Goal: Task Accomplishment & Management: Manage account settings

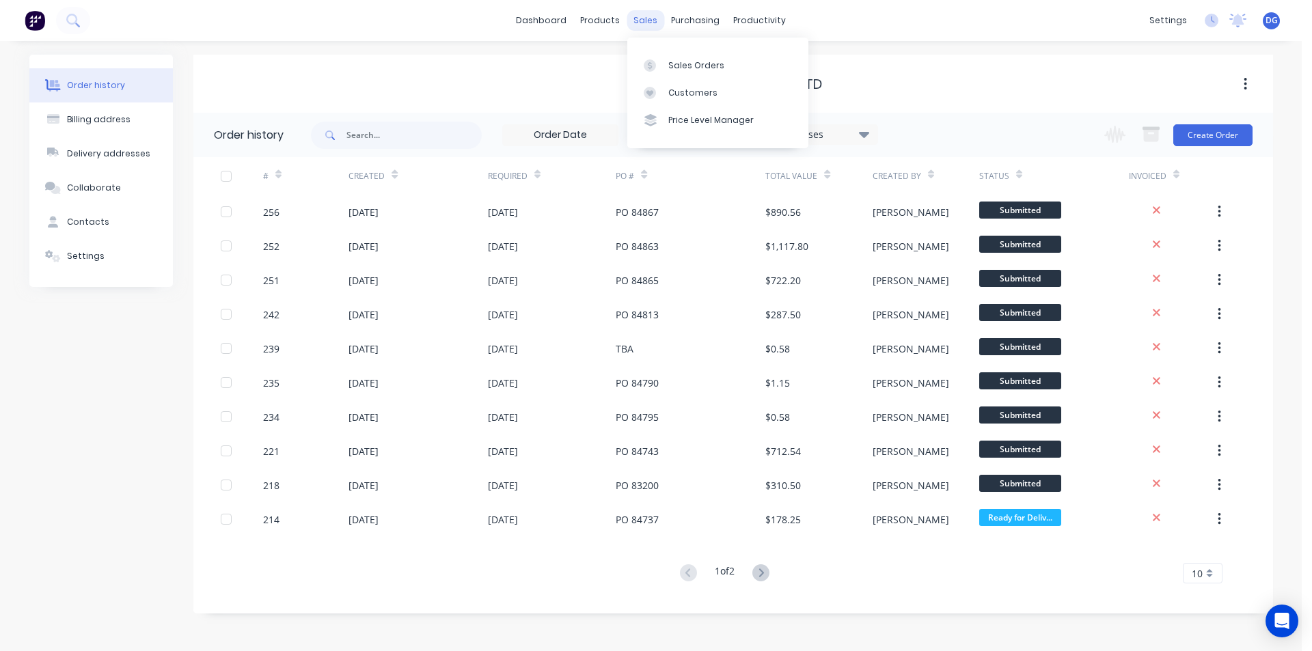
click at [648, 18] on div "sales" at bounding box center [646, 20] width 38 height 20
click at [671, 60] on div "Sales Orders" at bounding box center [696, 65] width 56 height 12
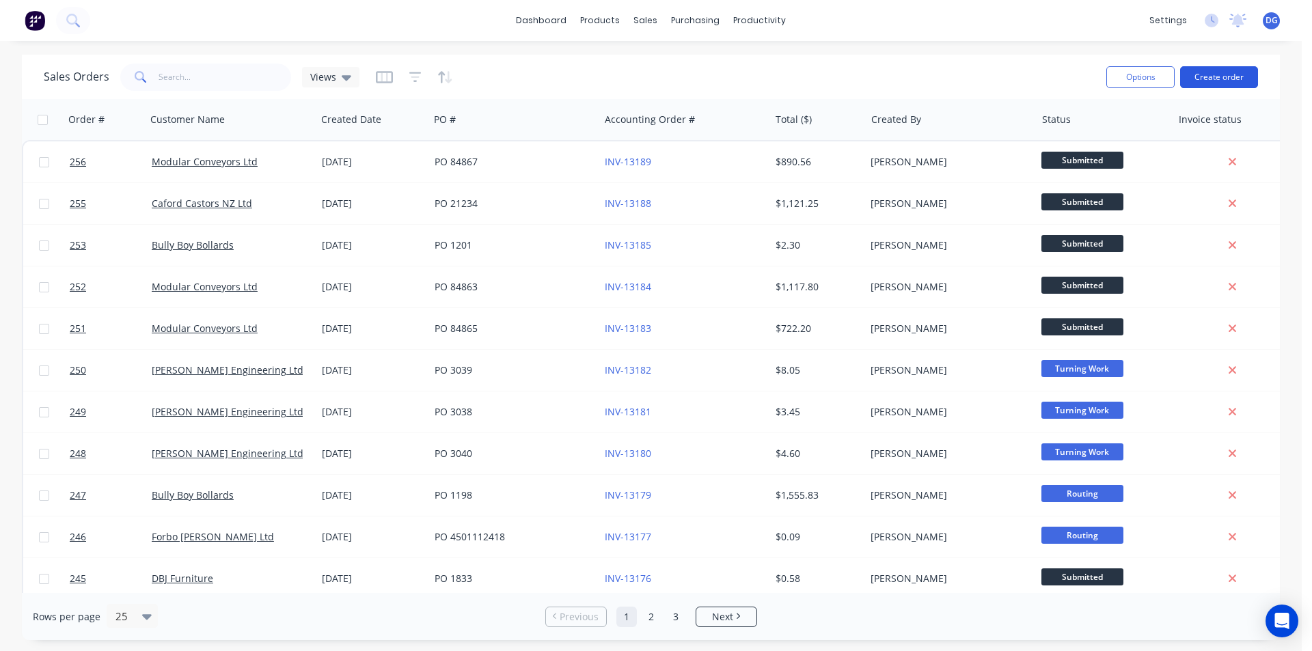
click at [1224, 77] on button "Create order" at bounding box center [1219, 77] width 78 height 22
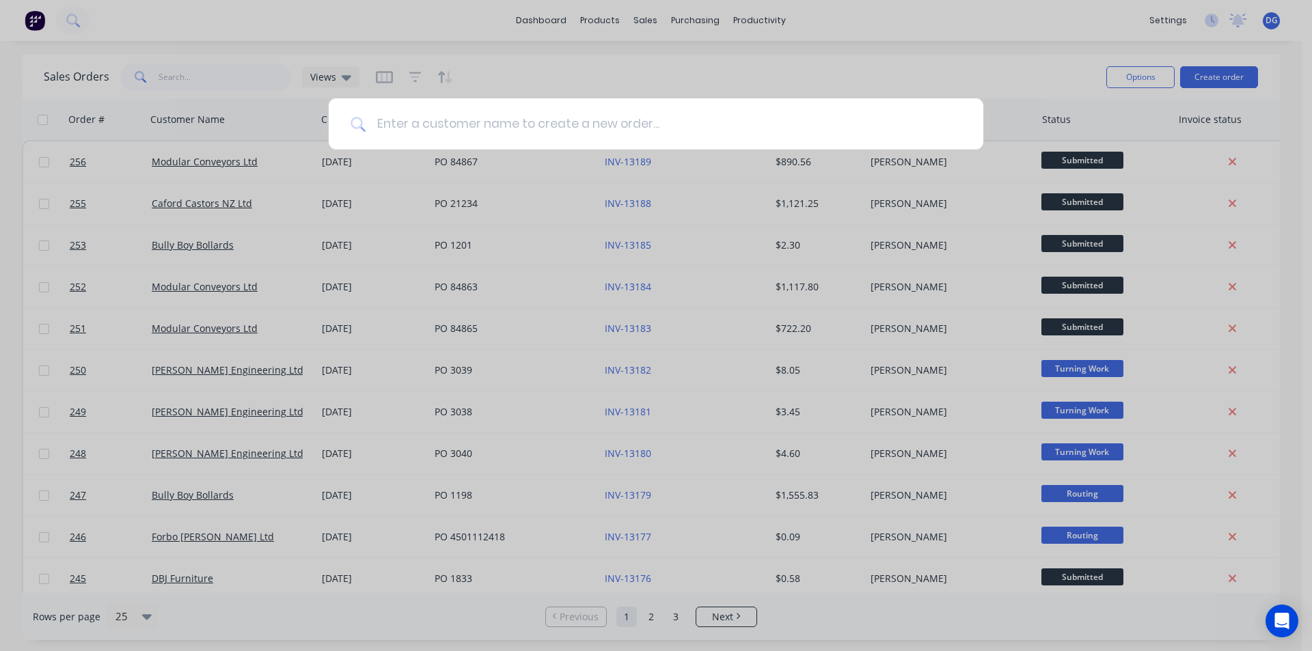
click at [495, 120] on input at bounding box center [664, 123] width 596 height 51
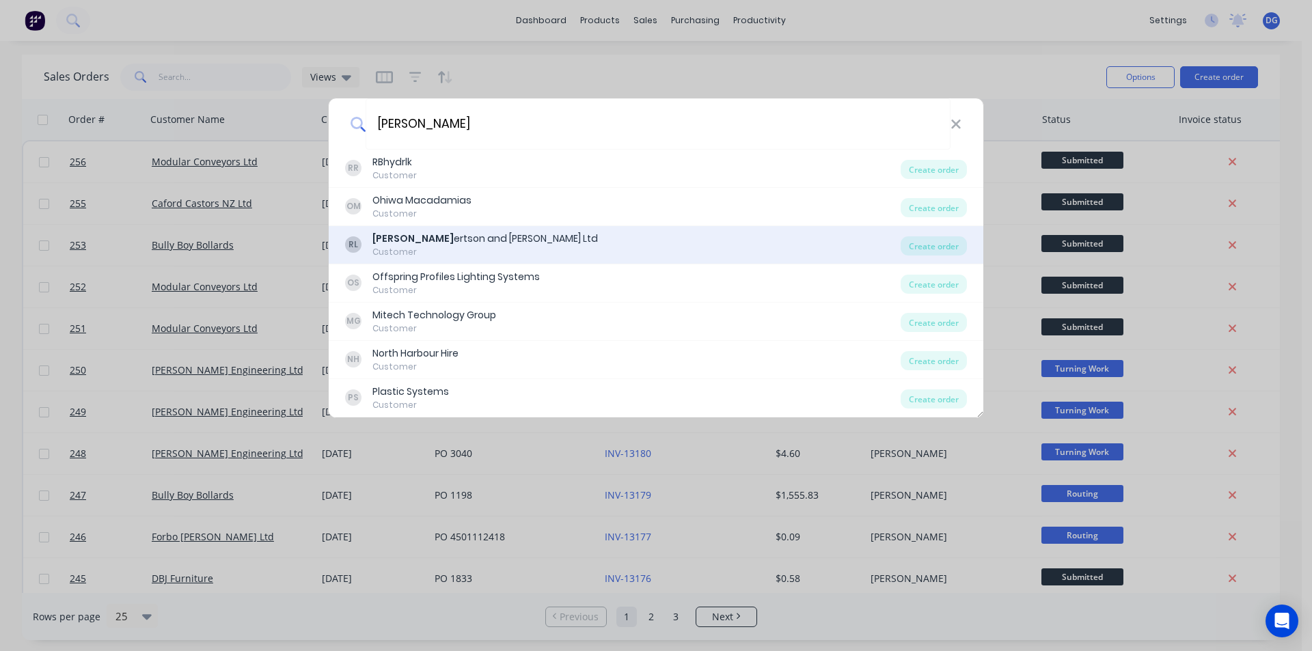
type input "Rob"
click at [439, 243] on div "Rob ertson and Sinclair Ltd" at bounding box center [484, 239] width 225 height 14
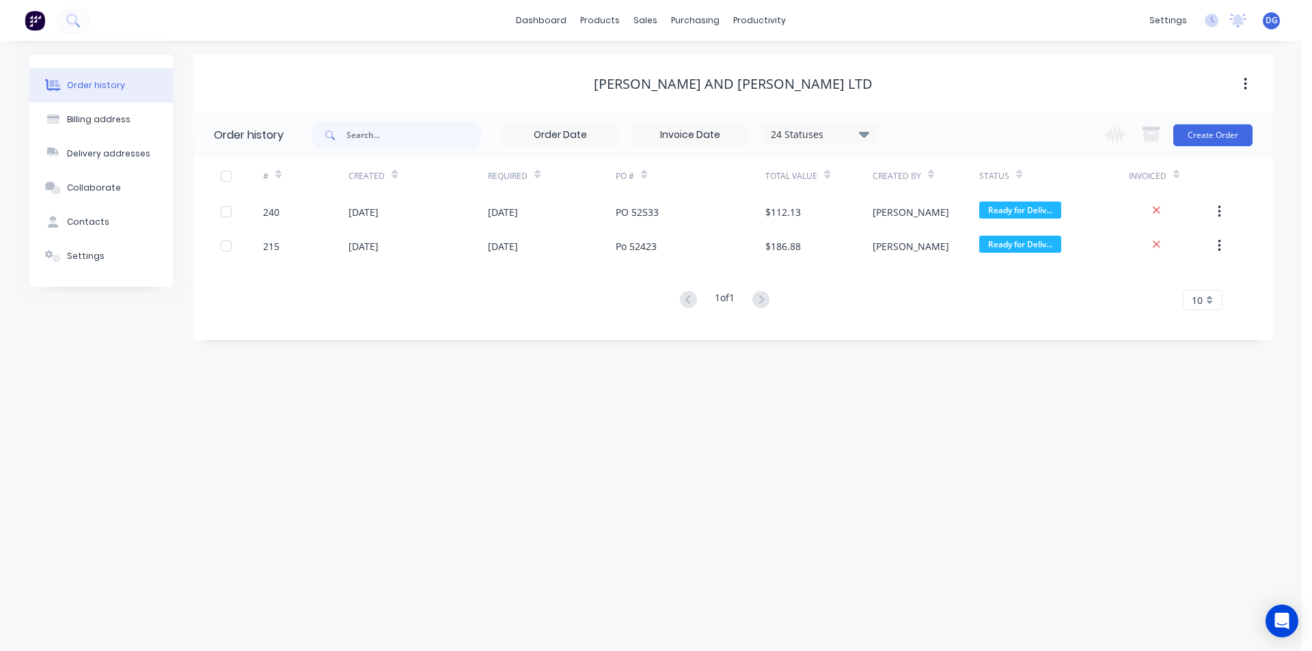
click at [1177, 184] on div at bounding box center [1176, 174] width 6 height 20
click at [1179, 176] on icon at bounding box center [1176, 177] width 6 height 4
click at [1213, 136] on button "Create Order" at bounding box center [1212, 135] width 79 height 22
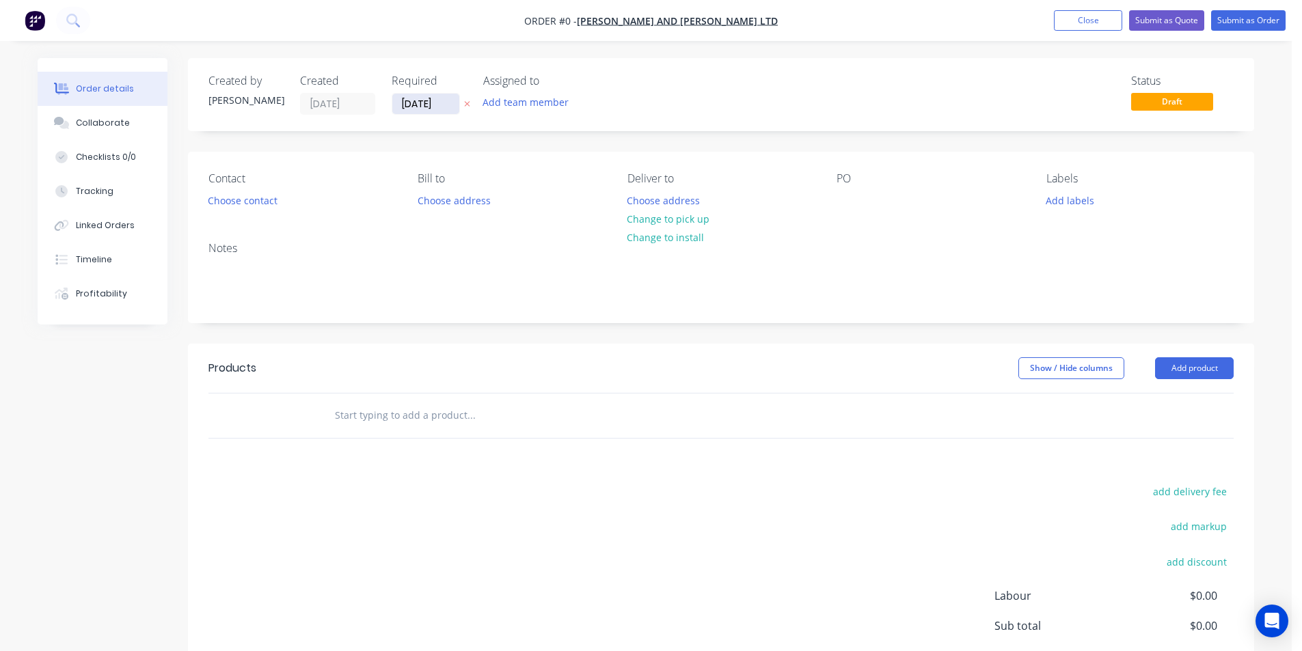
click at [450, 101] on input "03/10/25" at bounding box center [425, 104] width 67 height 20
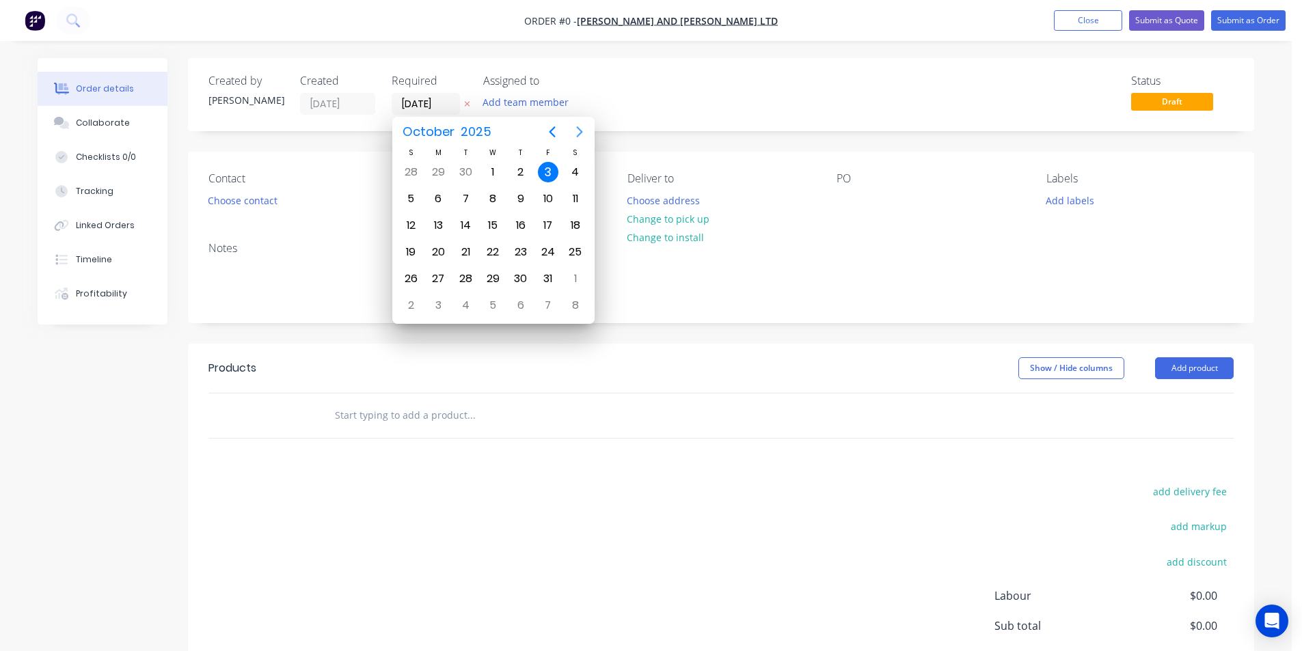
click at [577, 129] on icon "Next page" at bounding box center [579, 132] width 16 height 16
click at [520, 249] on div "20" at bounding box center [520, 252] width 20 height 20
type input "20/11/25"
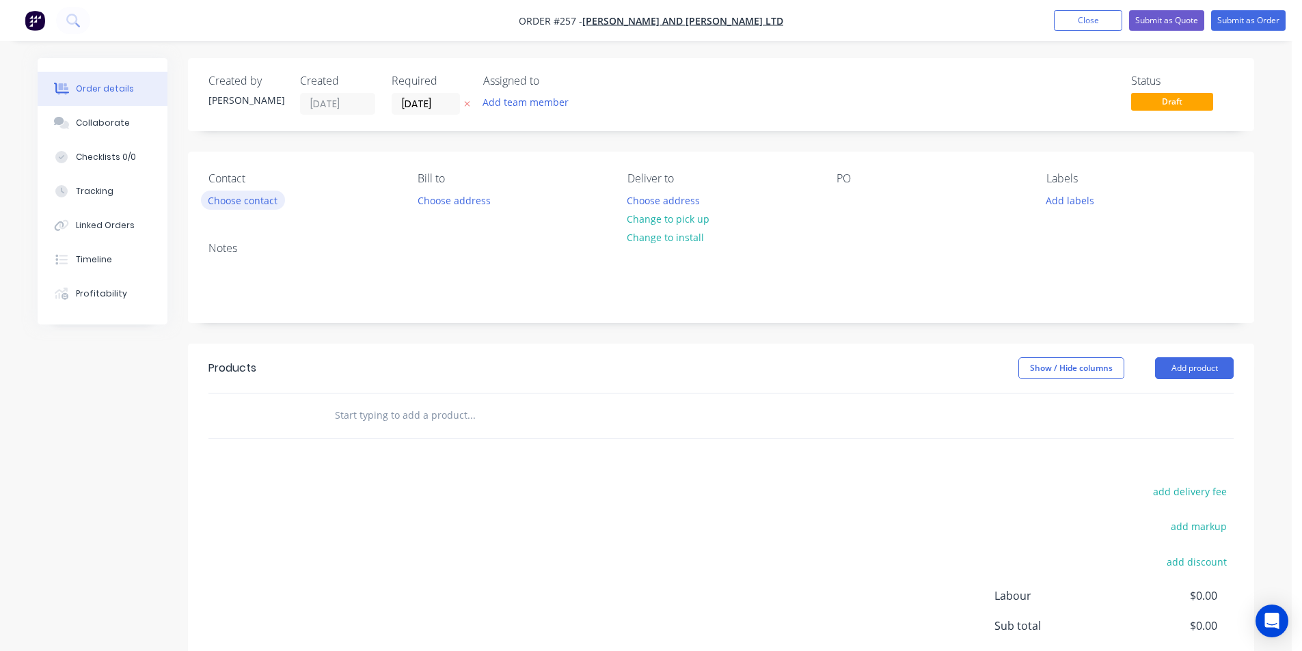
click at [263, 201] on button "Choose contact" at bounding box center [243, 200] width 84 height 18
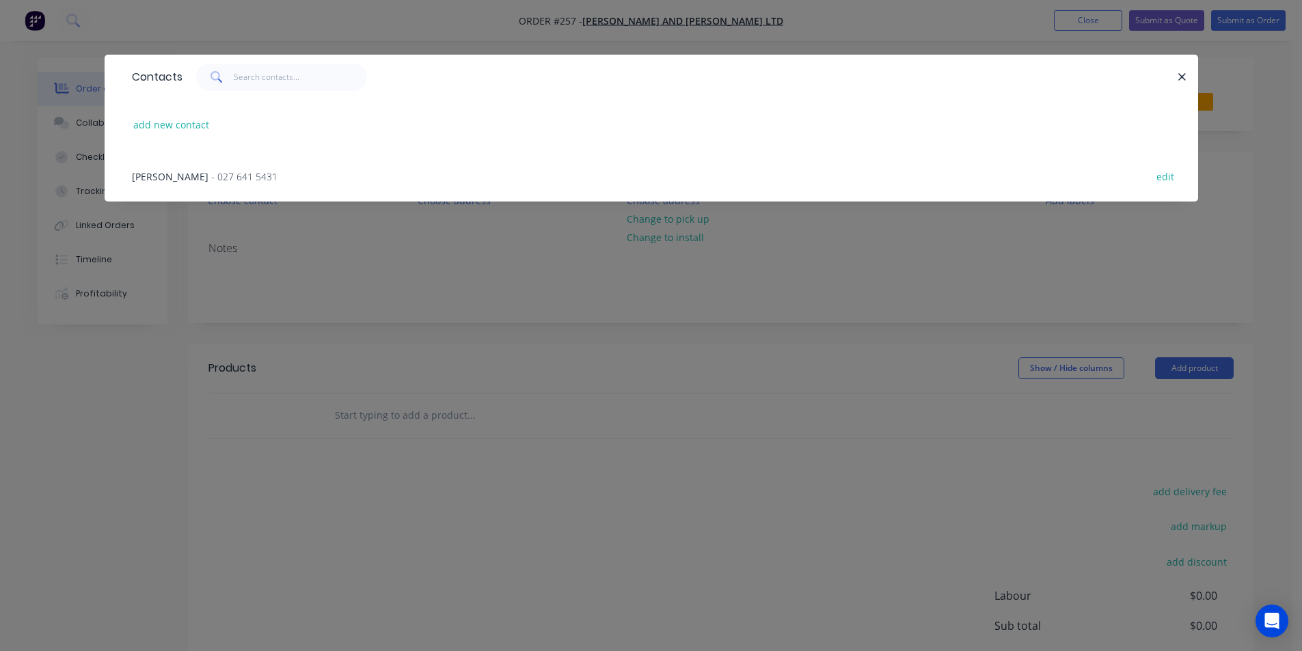
click at [156, 170] on span "Roger" at bounding box center [170, 176] width 77 height 13
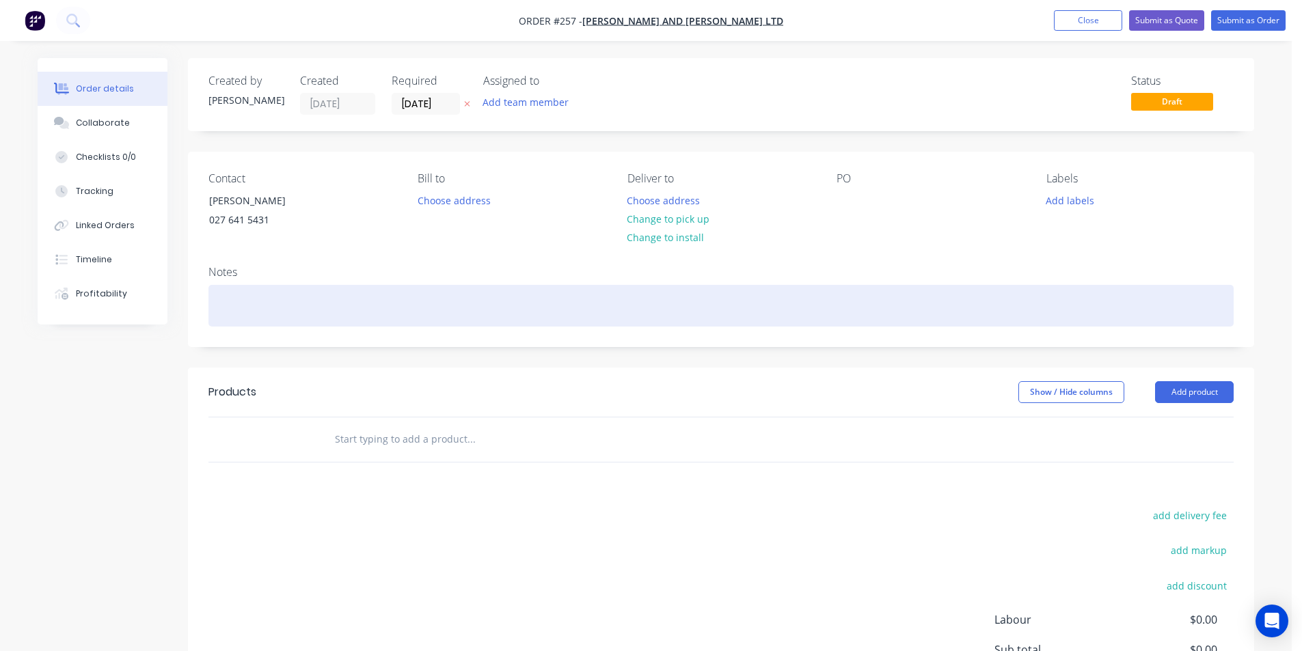
click at [251, 303] on div at bounding box center [720, 306] width 1025 height 42
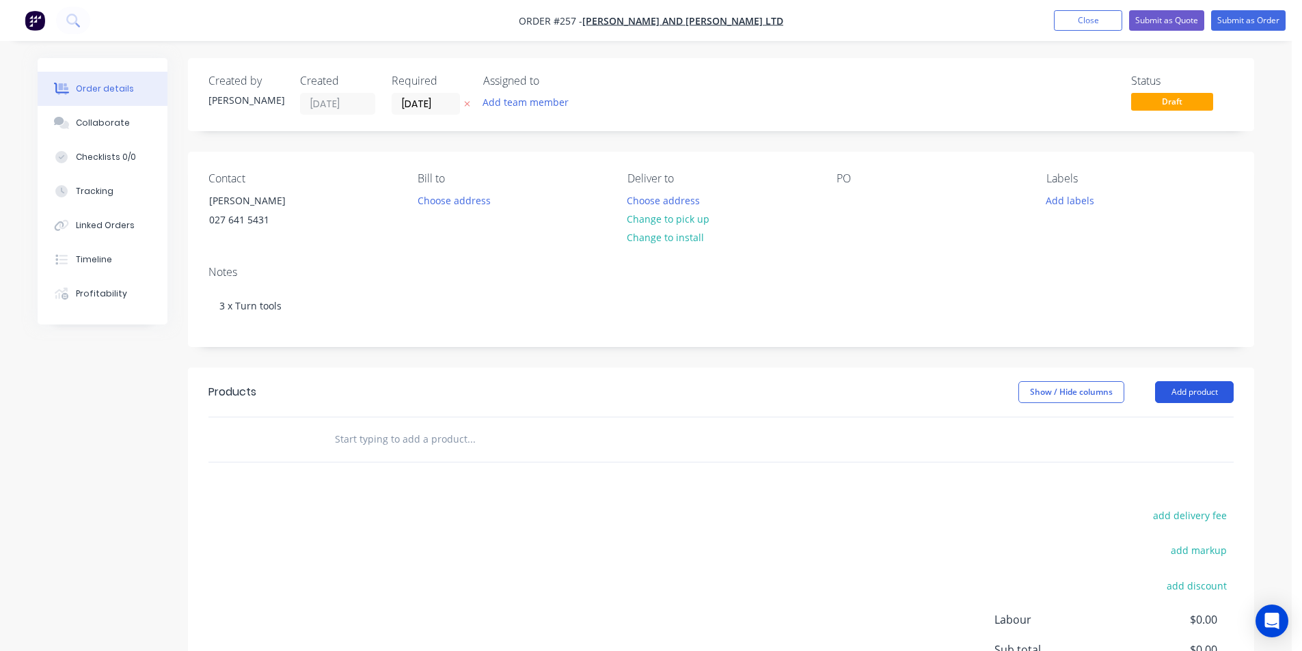
click at [1196, 394] on button "Add product" at bounding box center [1194, 392] width 79 height 22
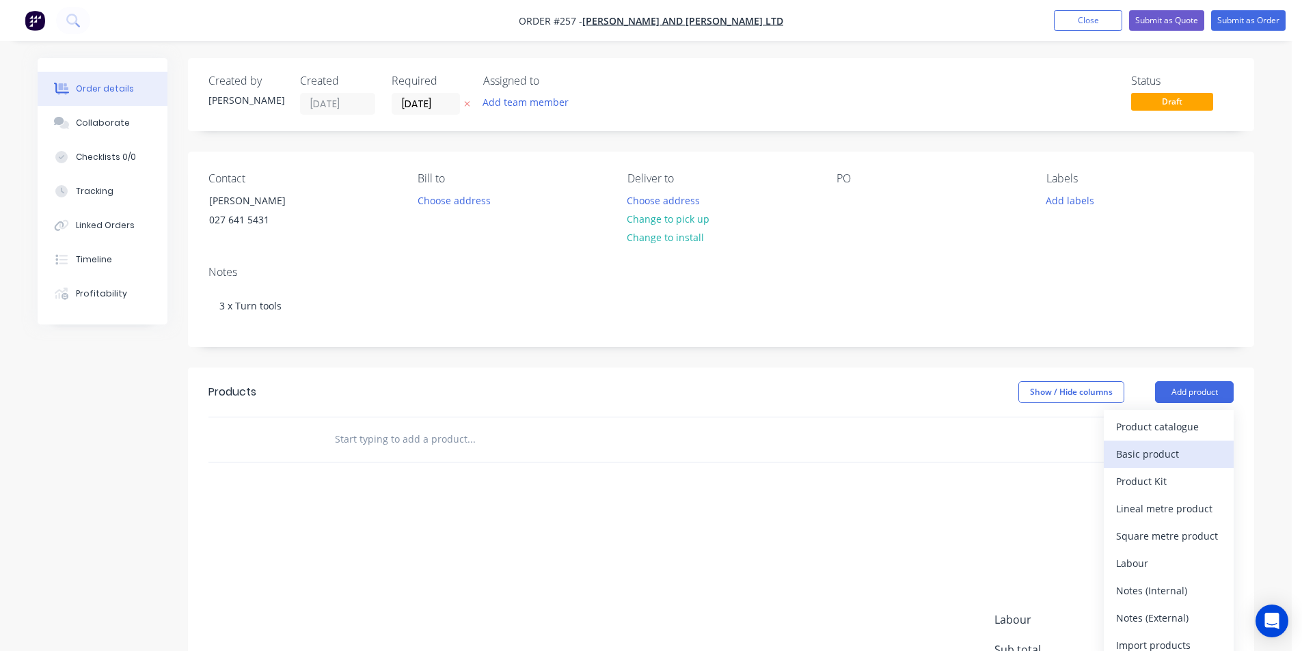
click at [1198, 454] on div "Basic product" at bounding box center [1168, 454] width 105 height 20
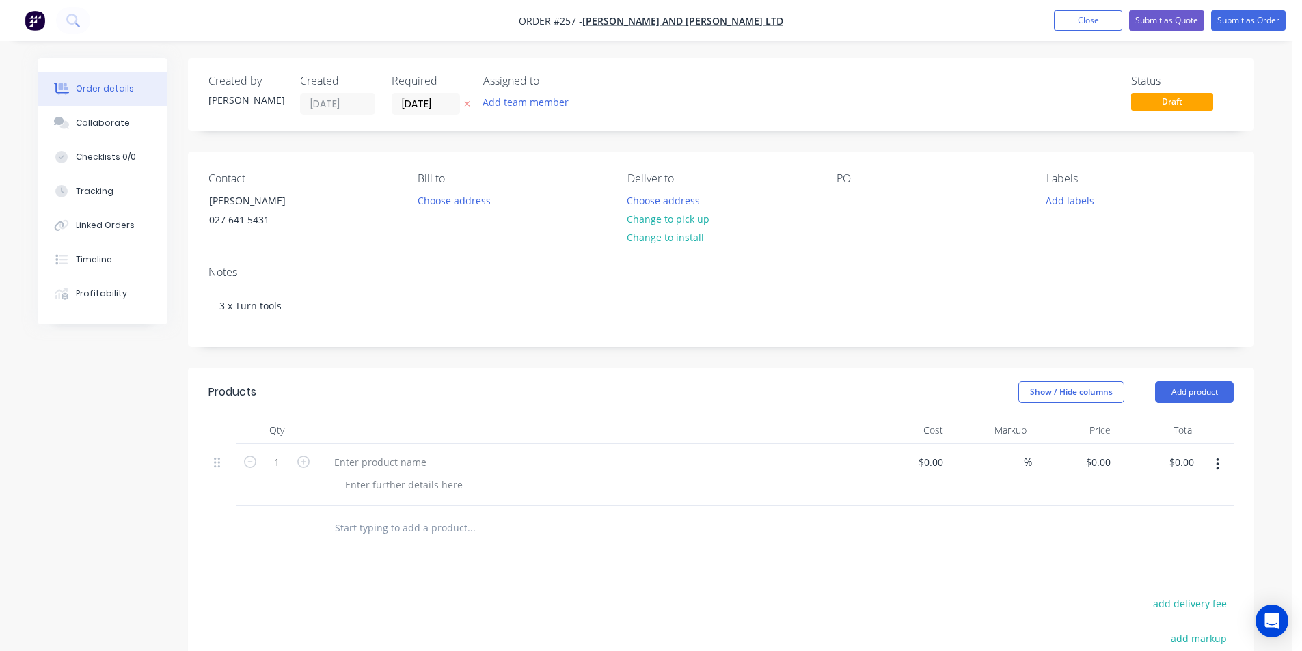
click at [849, 179] on div "PO" at bounding box center [929, 178] width 187 height 13
click at [851, 201] on div at bounding box center [847, 201] width 22 height 20
click at [279, 463] on input "1" at bounding box center [277, 462] width 36 height 20
type input "3"
click at [346, 463] on div at bounding box center [380, 462] width 114 height 20
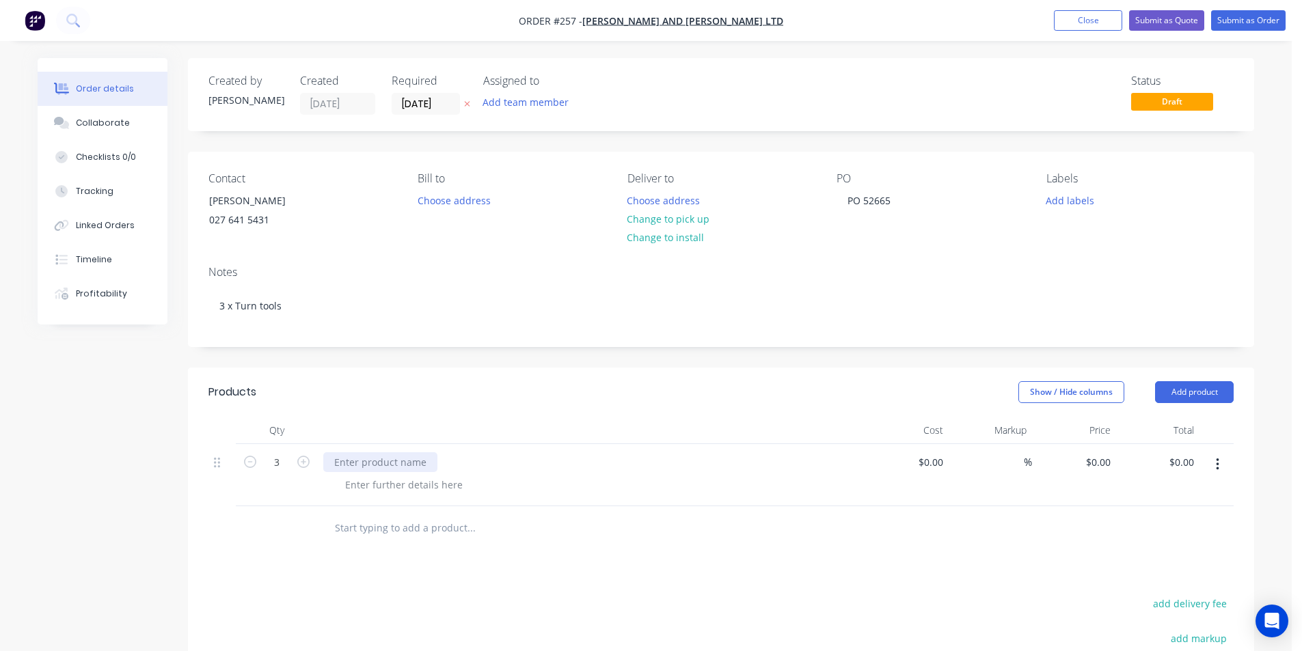
scroll to position [248, 0]
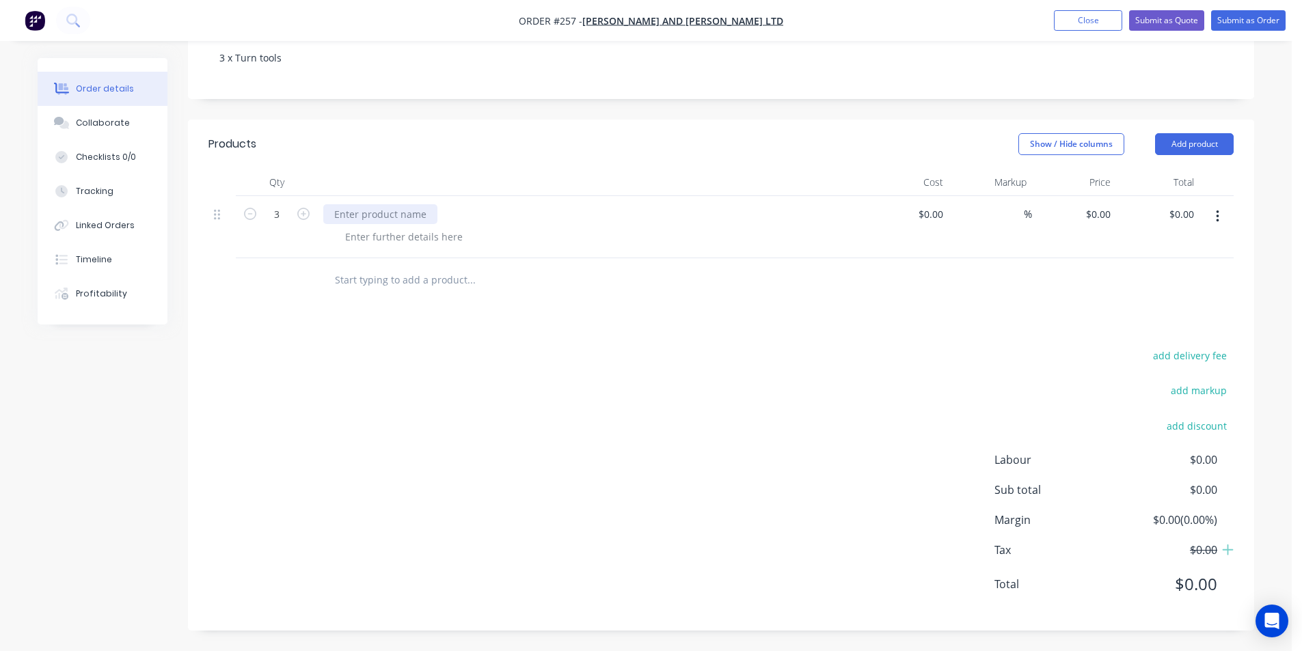
click at [372, 211] on div at bounding box center [380, 214] width 114 height 20
click at [1106, 212] on input "0" at bounding box center [1099, 214] width 31 height 20
type input "$0.10"
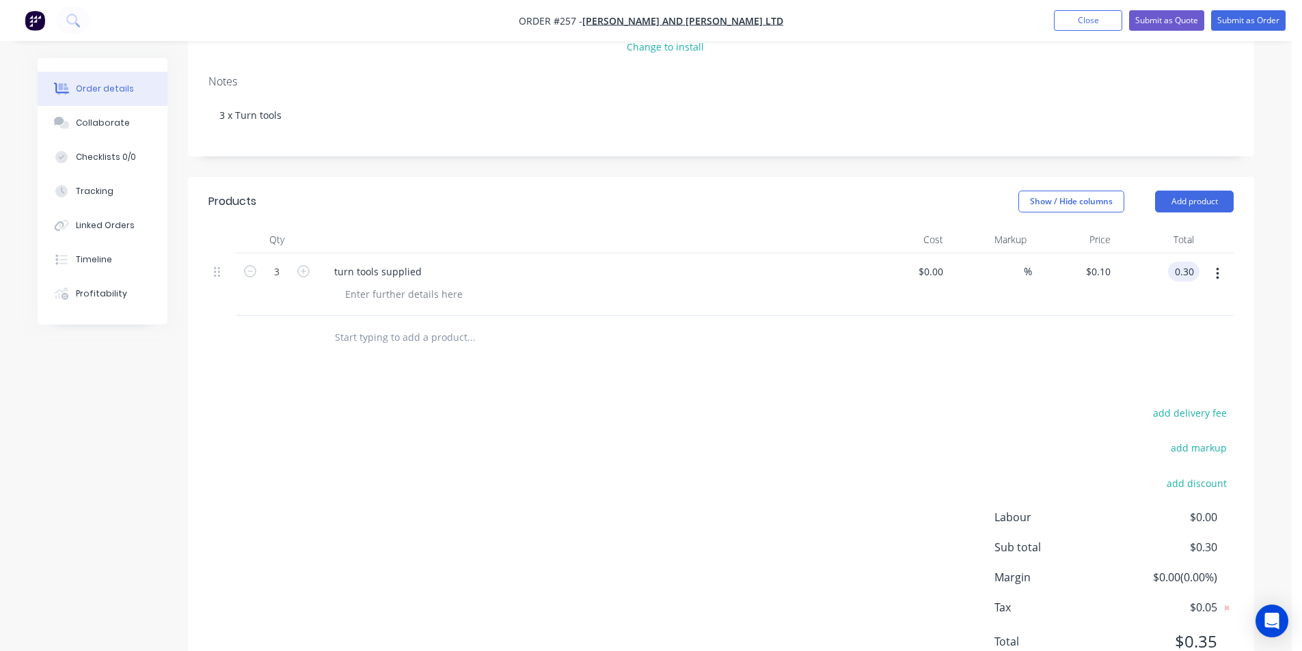
scroll to position [111, 0]
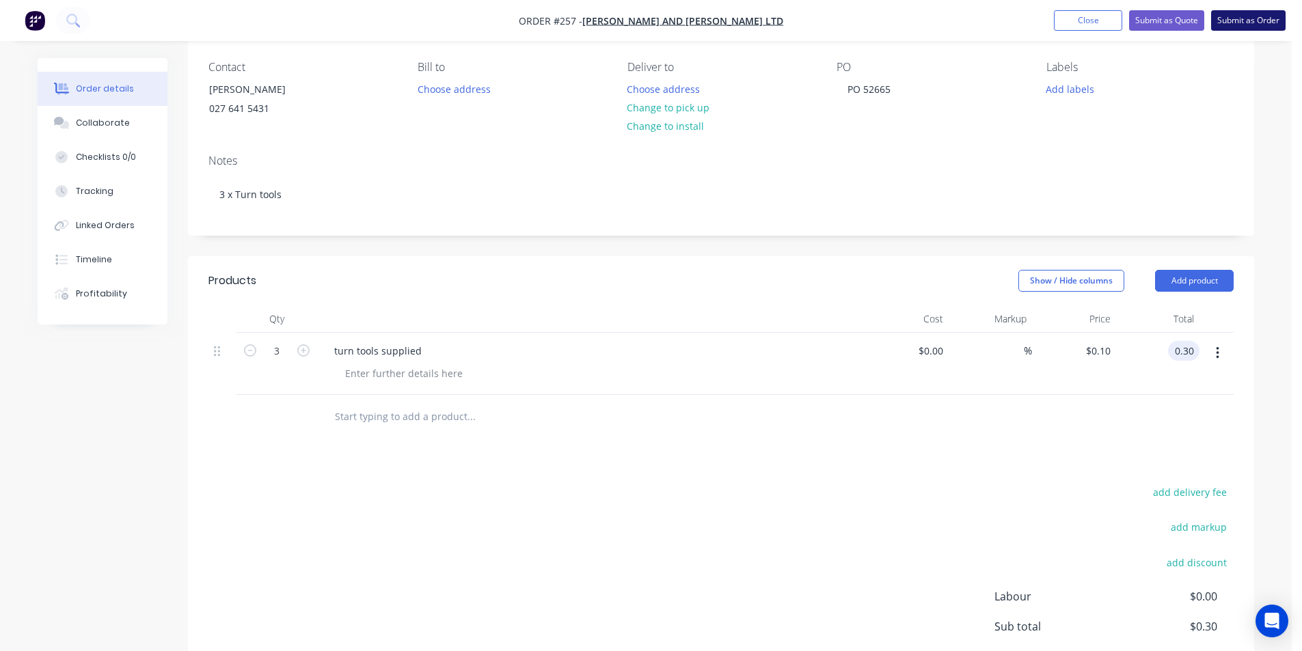
type input "$0.30"
click at [1245, 21] on button "Submit as Order" at bounding box center [1248, 20] width 74 height 20
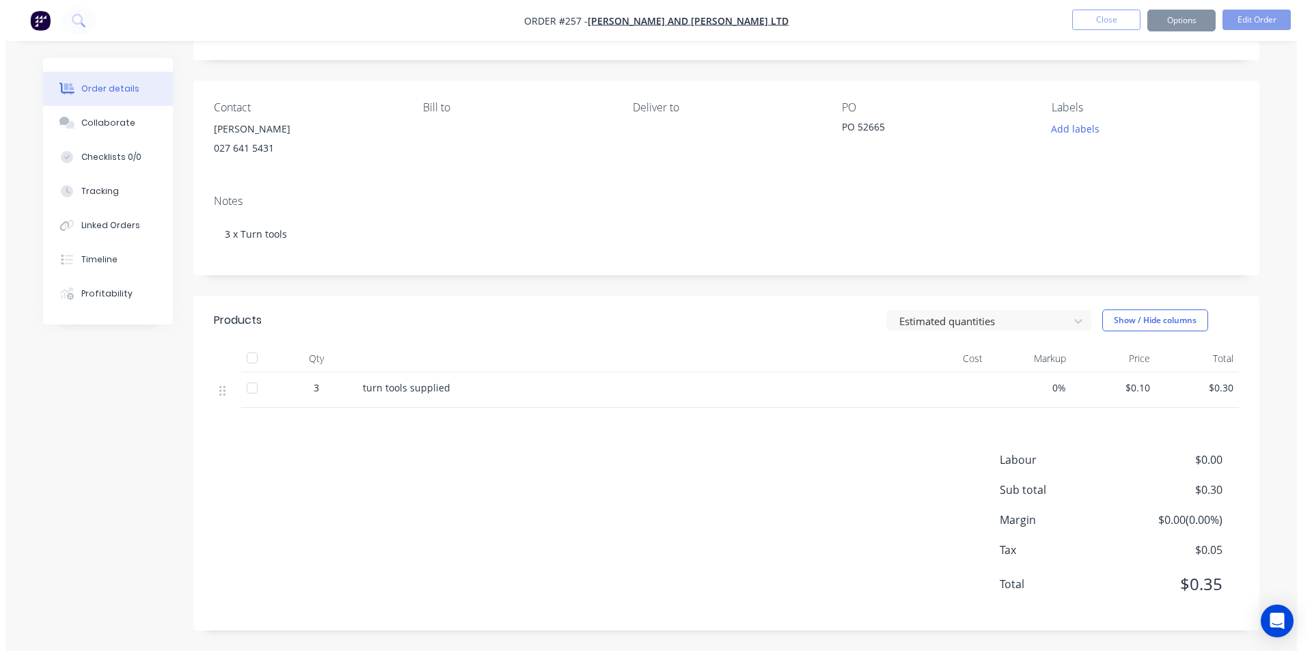
scroll to position [0, 0]
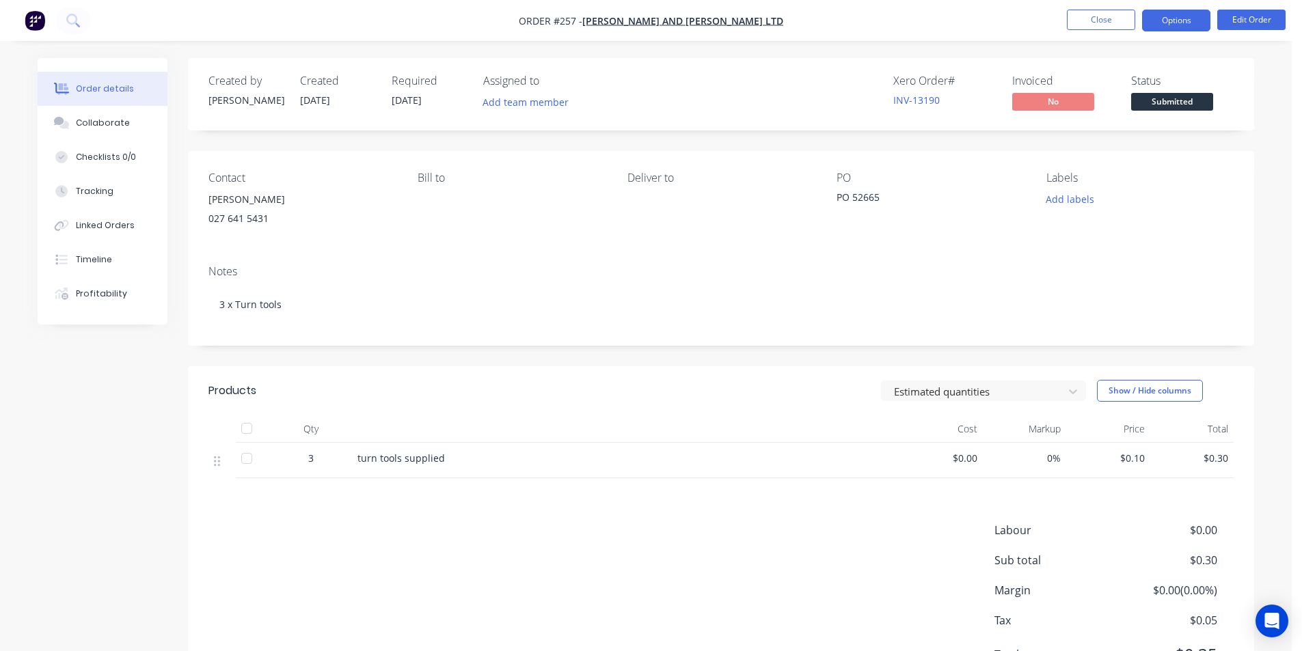
click at [1164, 25] on button "Options" at bounding box center [1176, 21] width 68 height 22
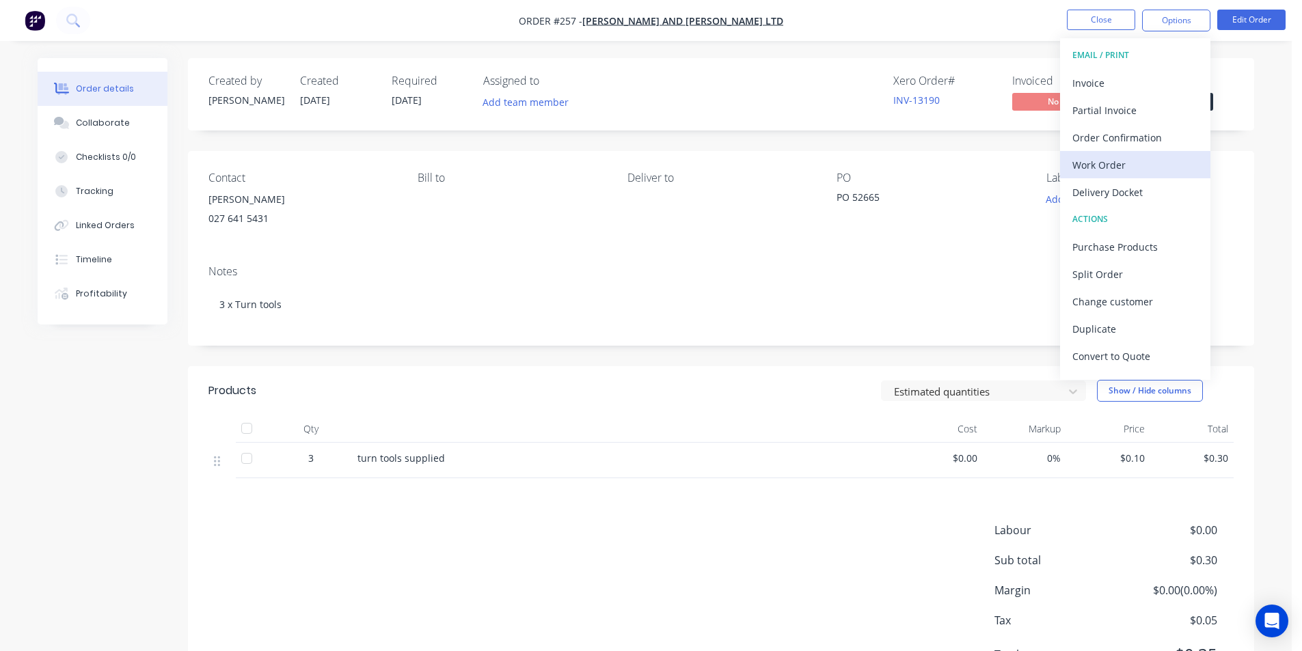
click at [1120, 167] on div "Work Order" at bounding box center [1135, 165] width 126 height 20
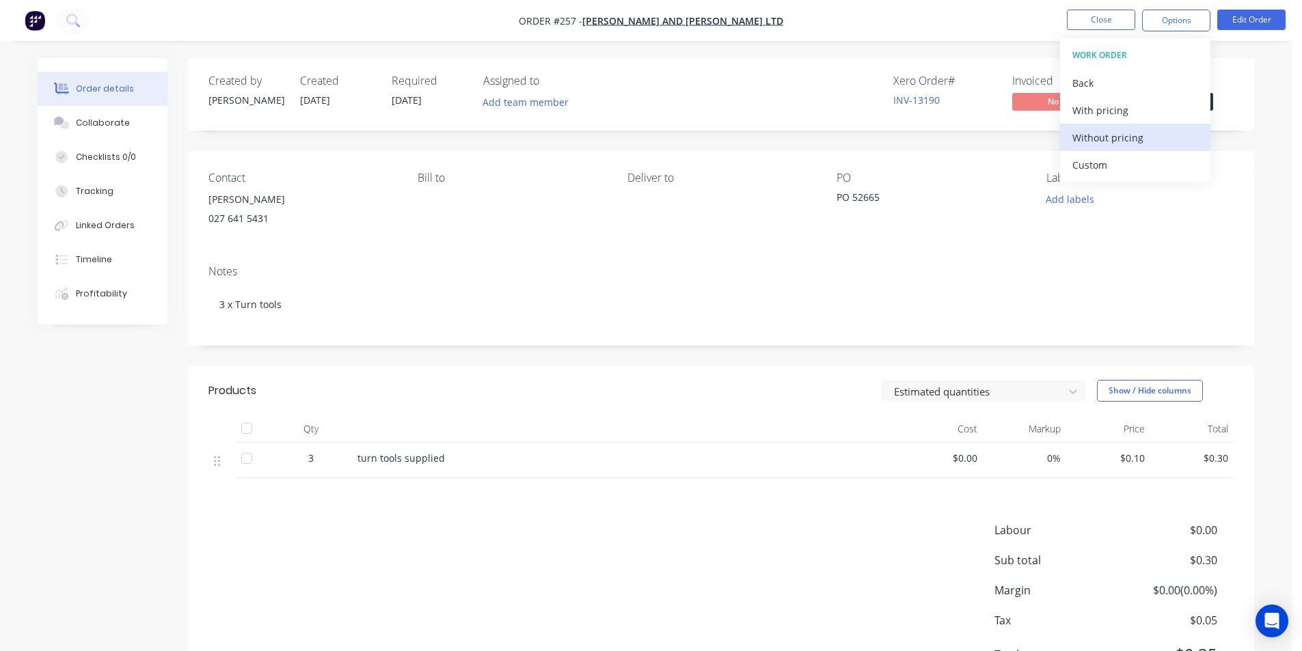
click at [1123, 139] on div "Without pricing" at bounding box center [1135, 138] width 126 height 20
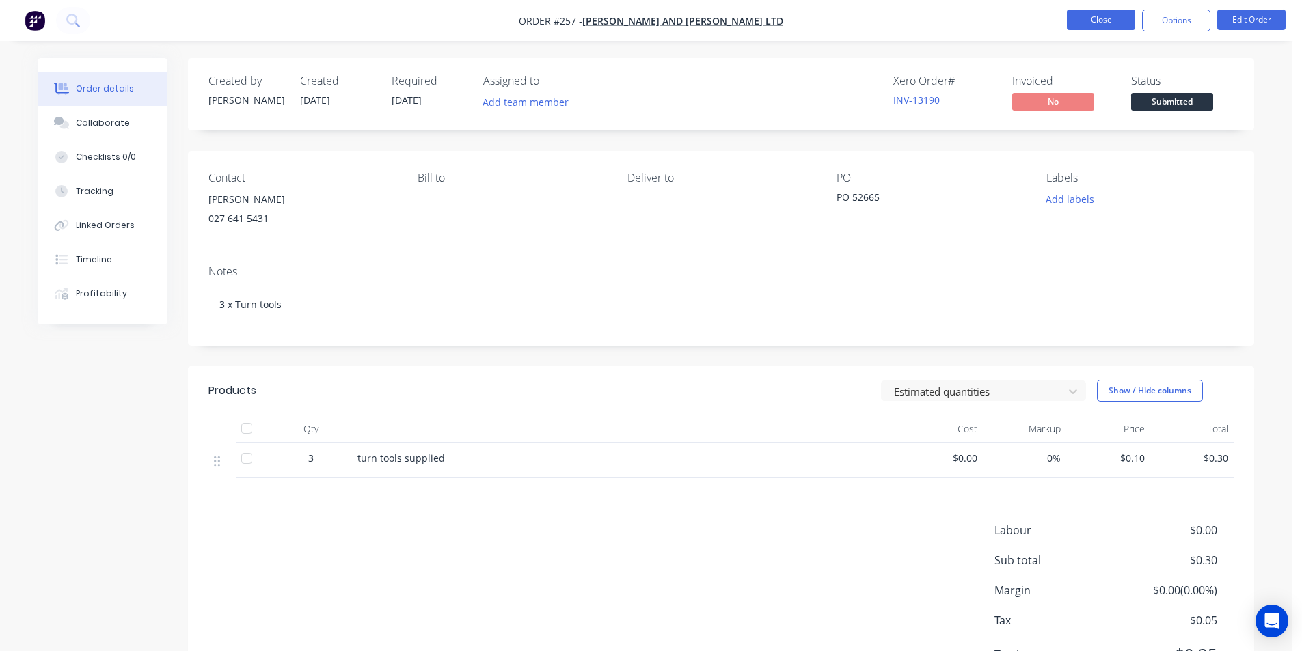
click at [1110, 15] on button "Close" at bounding box center [1101, 20] width 68 height 20
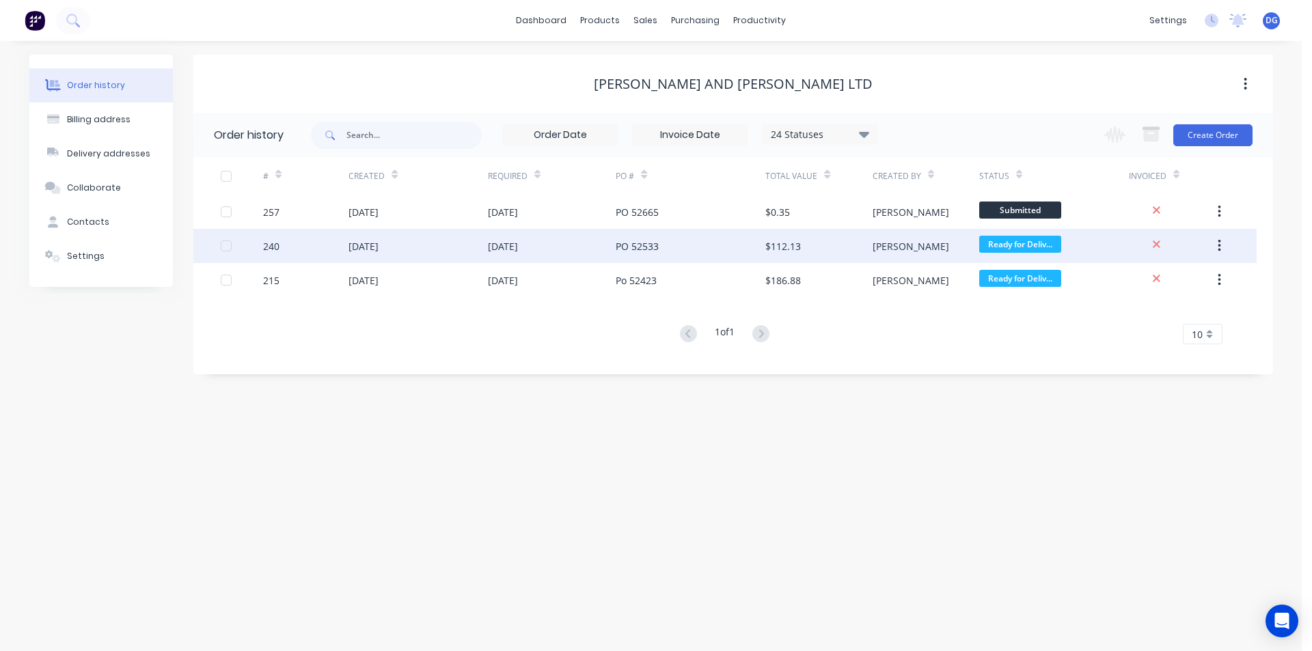
click at [379, 249] on div "[DATE]" at bounding box center [363, 246] width 30 height 14
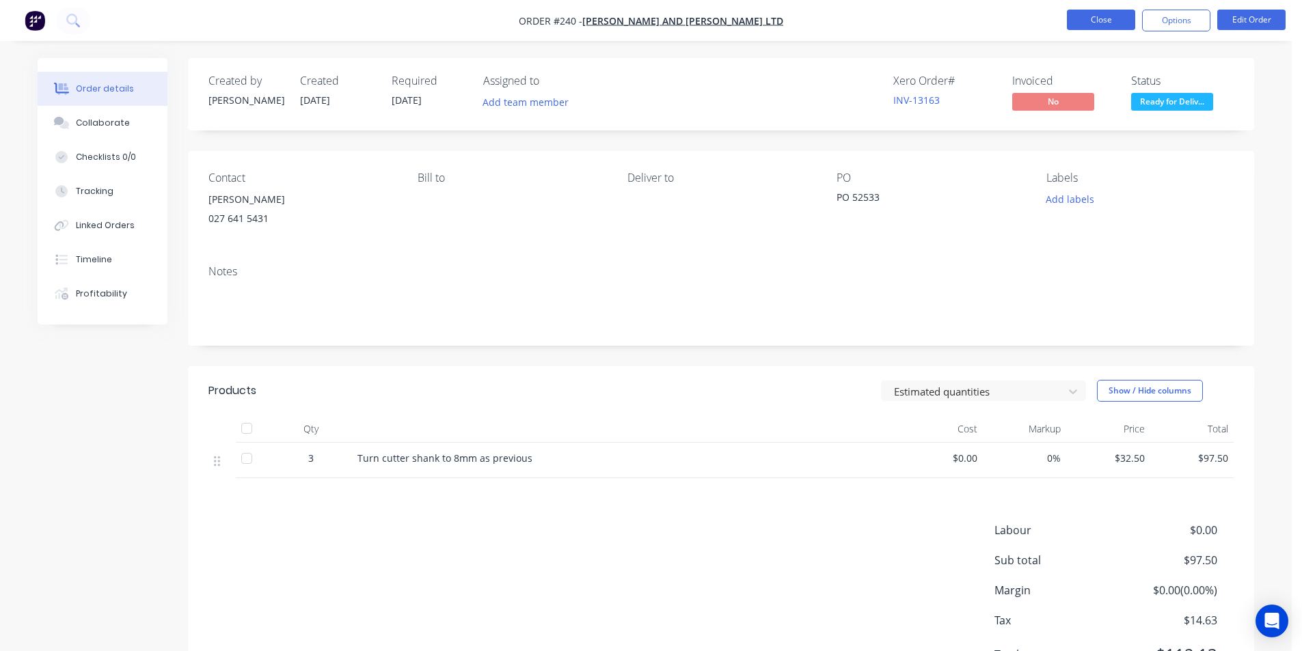
click at [1086, 22] on button "Close" at bounding box center [1101, 20] width 68 height 20
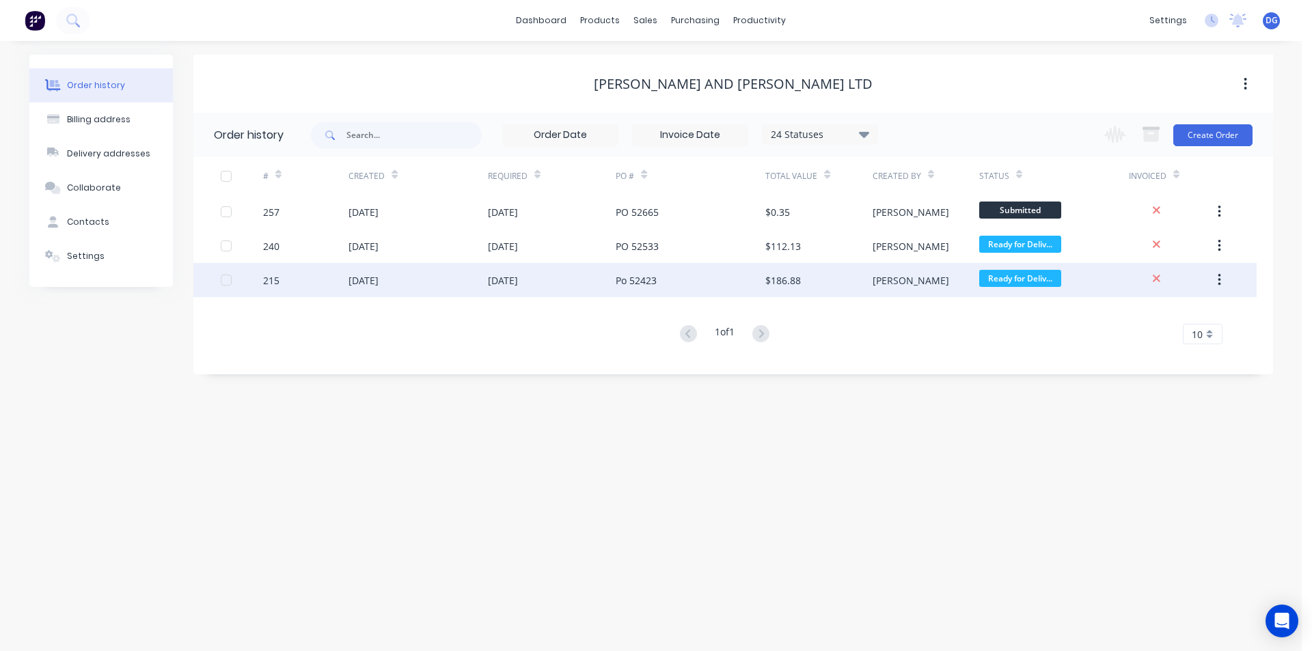
click at [284, 282] on div "215" at bounding box center [305, 280] width 85 height 34
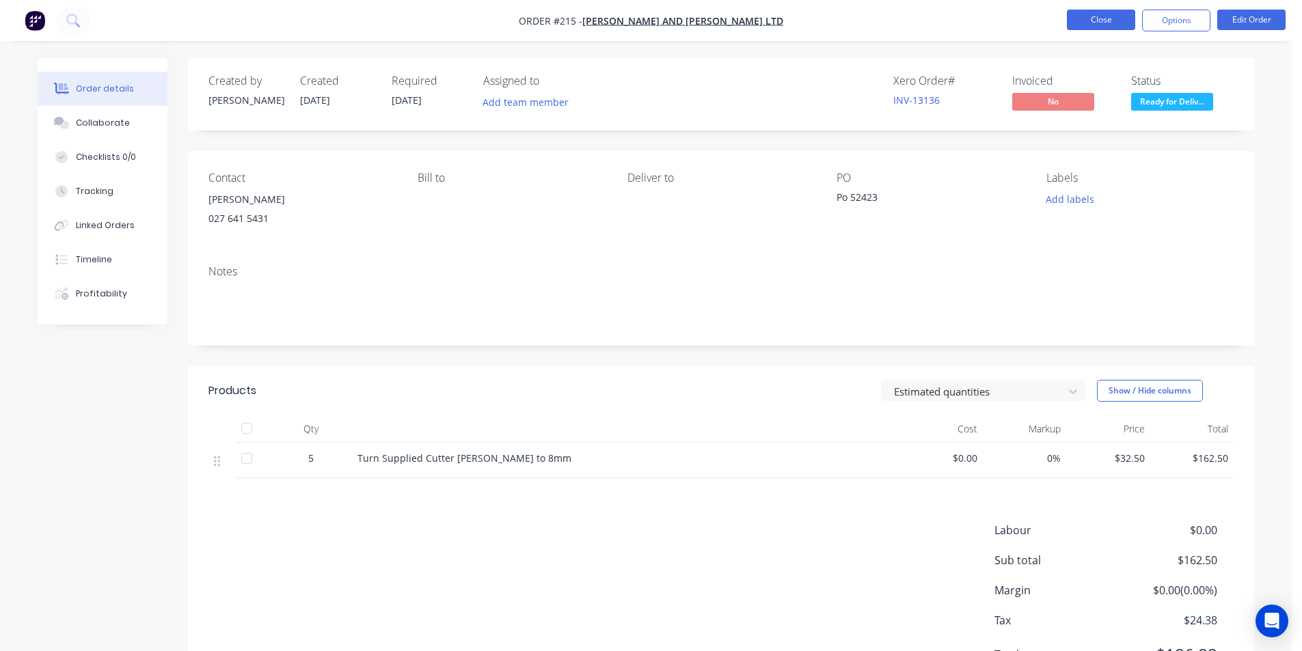
click at [1109, 14] on button "Close" at bounding box center [1101, 20] width 68 height 20
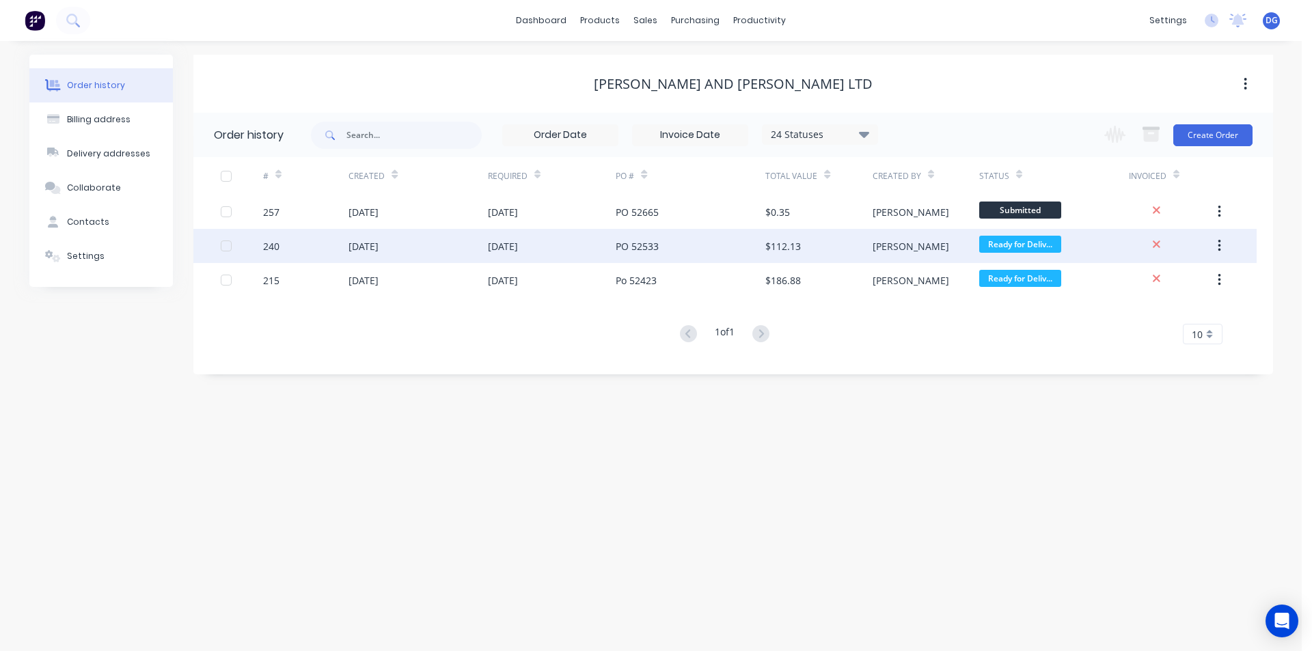
click at [224, 245] on div at bounding box center [225, 245] width 27 height 27
click at [1222, 246] on button "button" at bounding box center [1219, 246] width 32 height 25
click at [1164, 281] on div "Archive" at bounding box center [1170, 282] width 105 height 20
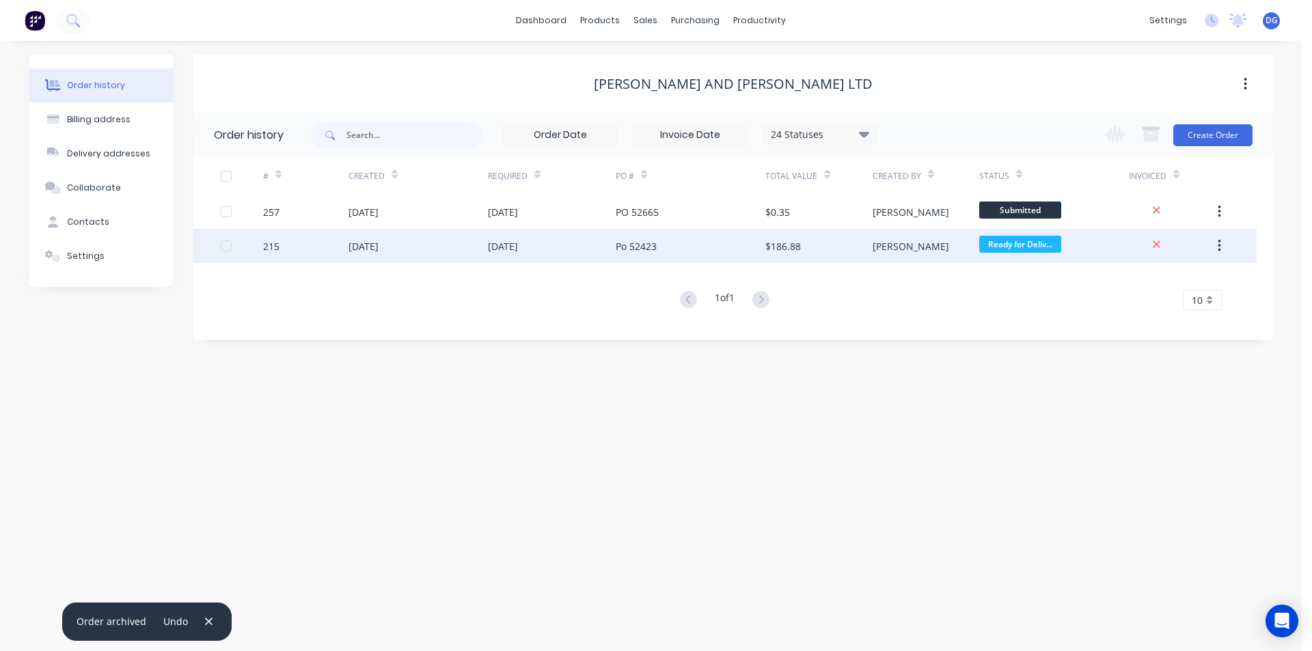
click at [227, 245] on div at bounding box center [225, 245] width 27 height 27
click at [1217, 246] on icon "button" at bounding box center [1218, 245] width 3 height 15
click at [1140, 283] on div "Archive" at bounding box center [1170, 282] width 105 height 20
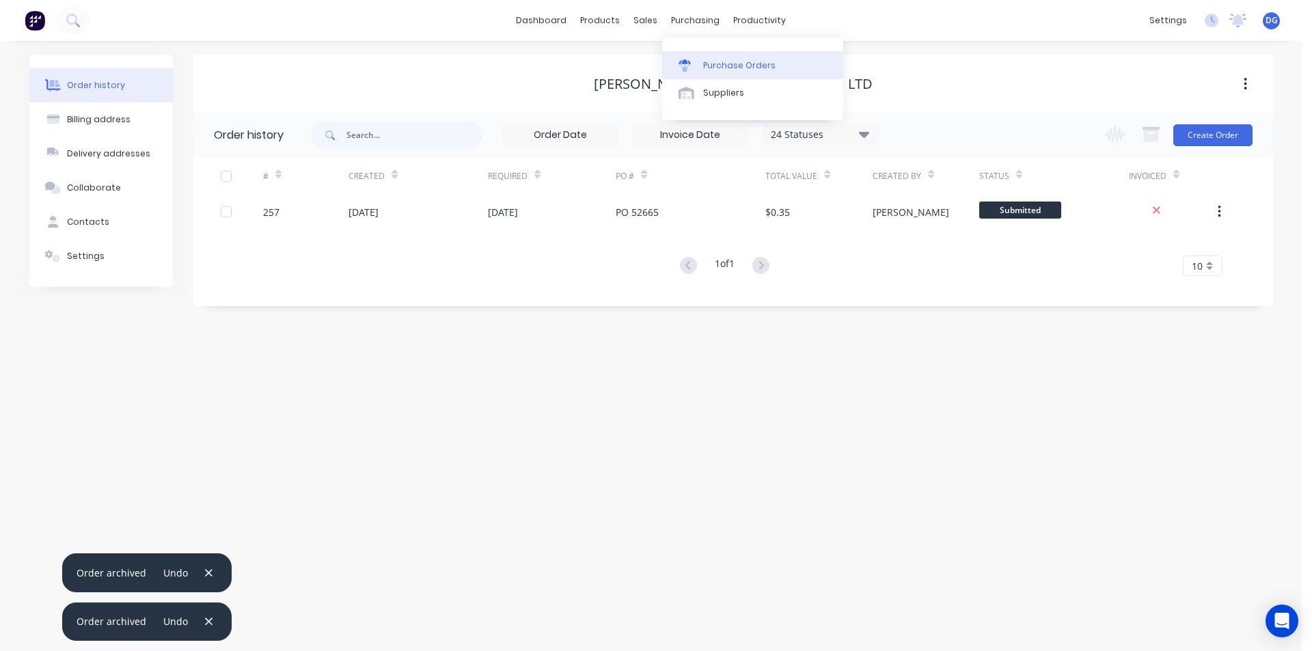
click at [726, 65] on div "Purchase Orders" at bounding box center [739, 65] width 72 height 12
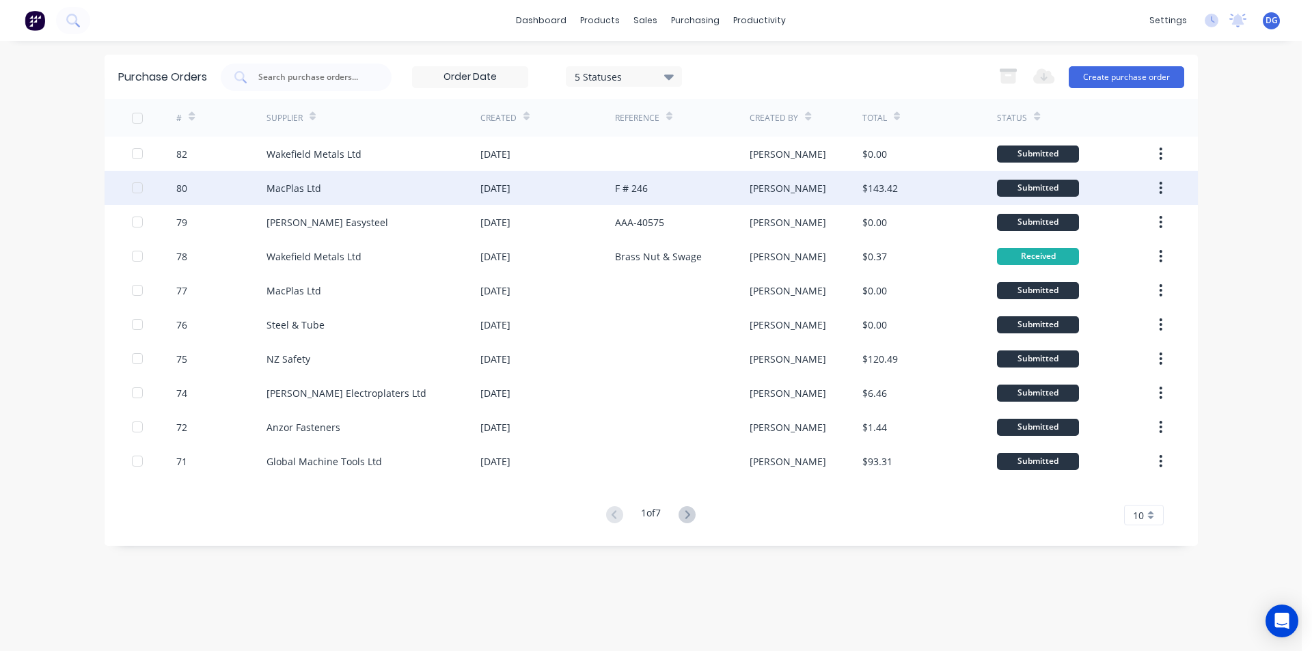
click at [355, 189] on div "MacPlas Ltd" at bounding box center [373, 188] width 214 height 34
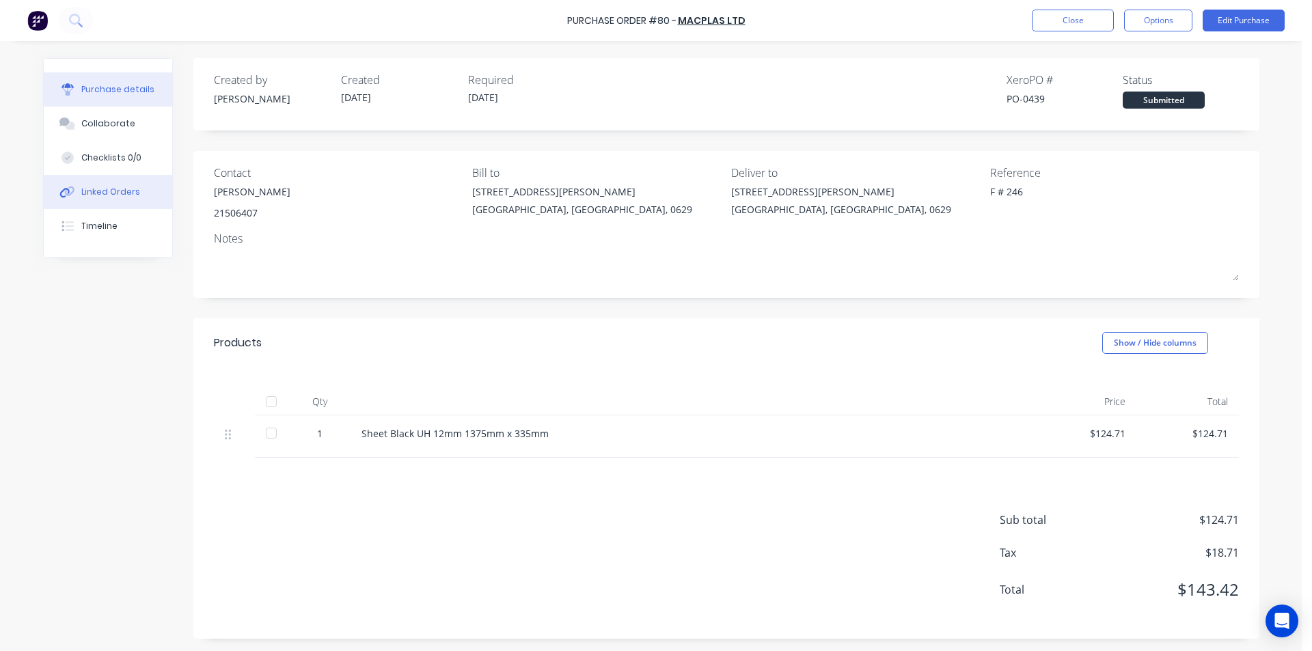
click at [126, 194] on div "Linked Orders" at bounding box center [110, 192] width 59 height 12
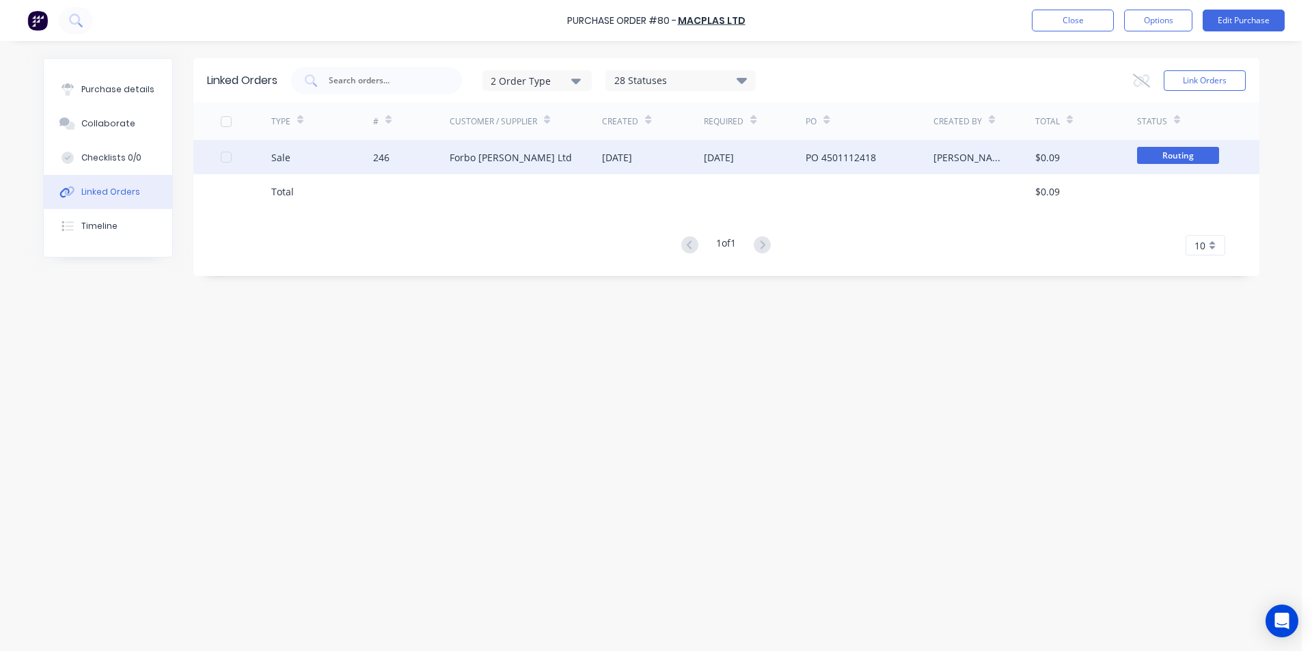
click at [501, 154] on div "Forbo [PERSON_NAME] Ltd" at bounding box center [511, 157] width 122 height 14
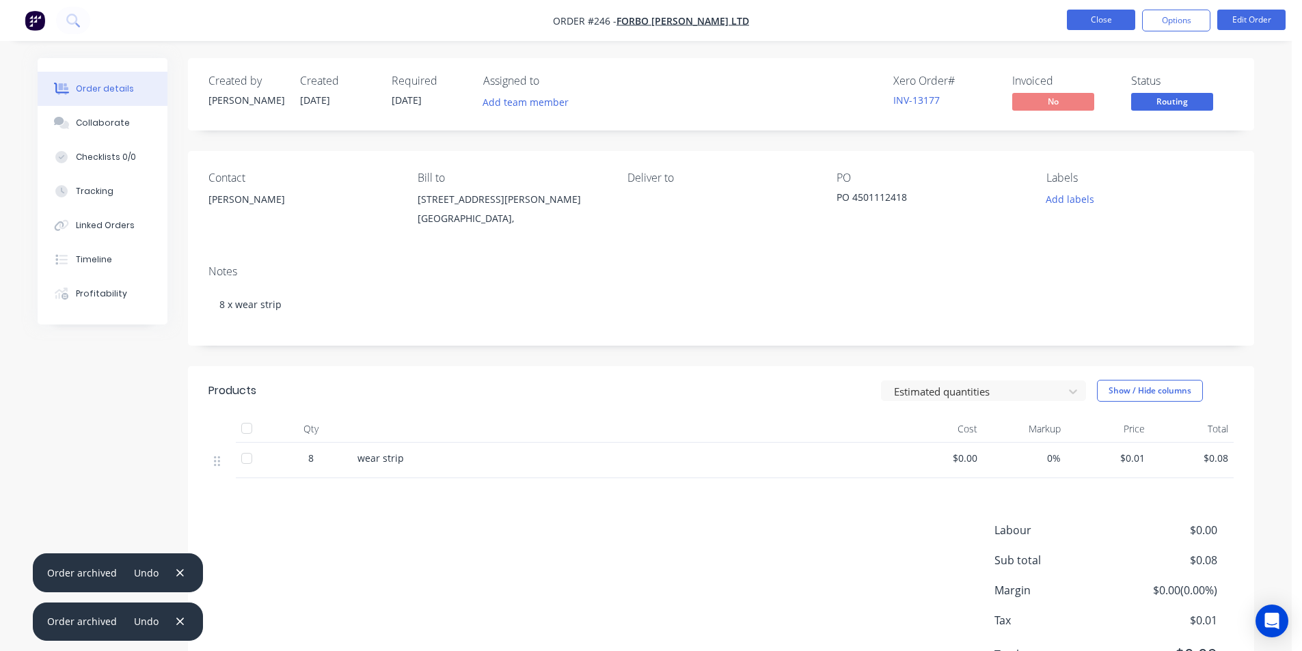
click at [1094, 19] on button "Close" at bounding box center [1101, 20] width 68 height 20
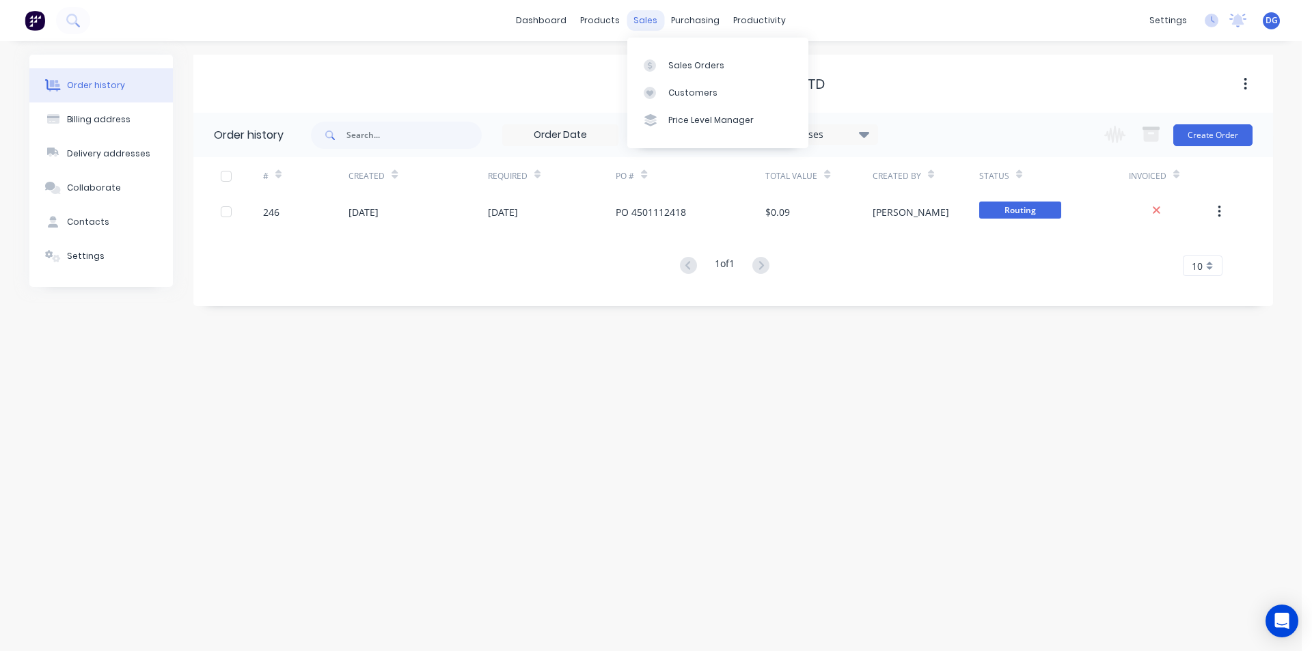
click at [646, 19] on div "sales" at bounding box center [646, 20] width 38 height 20
click at [680, 59] on div "Sales Orders" at bounding box center [696, 65] width 56 height 12
